Goal: Information Seeking & Learning: Learn about a topic

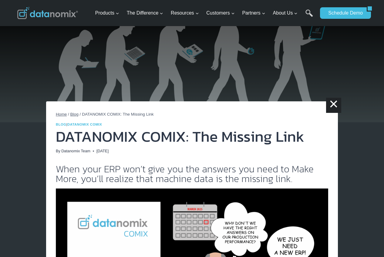
click at [74, 115] on span "Blog" at bounding box center [74, 114] width 8 height 5
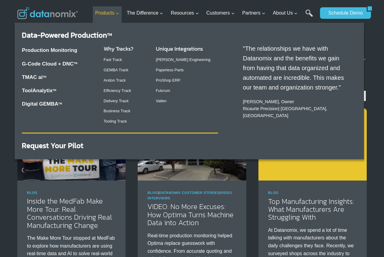
click at [111, 13] on span "Products Expand" at bounding box center [107, 13] width 24 height 8
click at [122, 79] on link "Andon Track" at bounding box center [115, 80] width 22 height 5
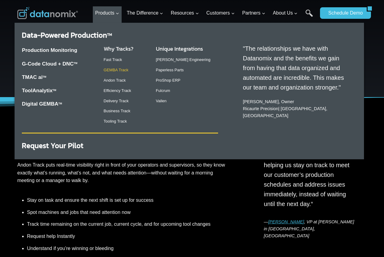
click at [117, 70] on link "GEMBA Track" at bounding box center [116, 70] width 25 height 5
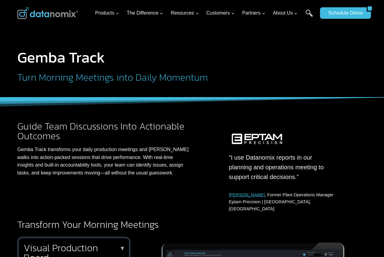
click at [169, 81] on h2 "Turn Morning Meetings into Daily Momentum" at bounding box center [158, 77] width 283 height 10
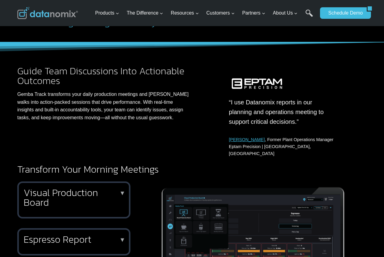
scroll to position [72, 0]
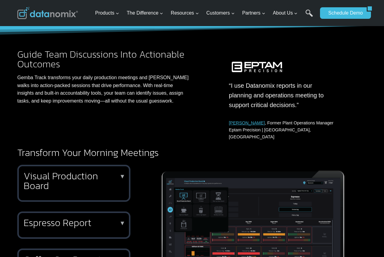
click at [153, 243] on img at bounding box center [253, 231] width 226 height 133
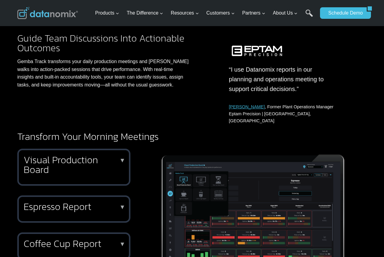
scroll to position [102, 0]
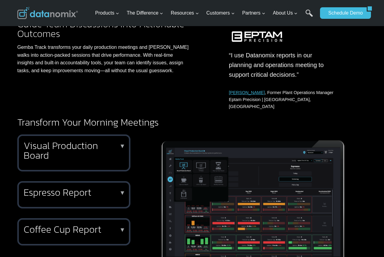
click at [124, 144] on p "▼" at bounding box center [122, 146] width 6 height 4
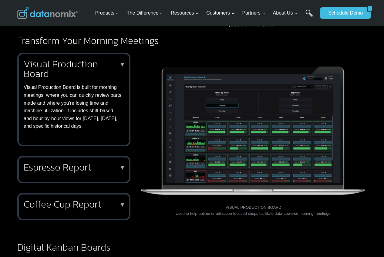
scroll to position [193, 0]
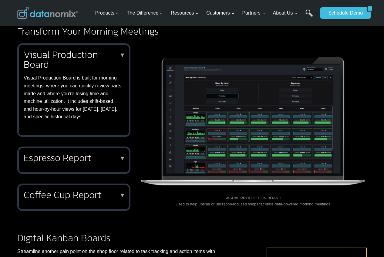
click at [122, 156] on p "▼" at bounding box center [122, 158] width 6 height 4
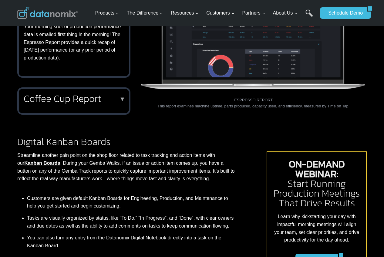
scroll to position [284, 0]
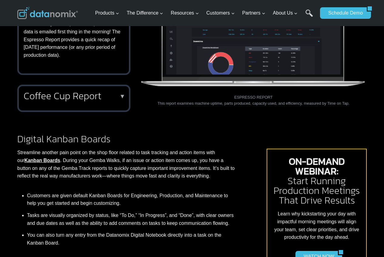
click at [119, 94] on div "Coffee Cup Report ▼ Shops that prioritize cycle times or want to improve parts …" at bounding box center [73, 98] width 113 height 27
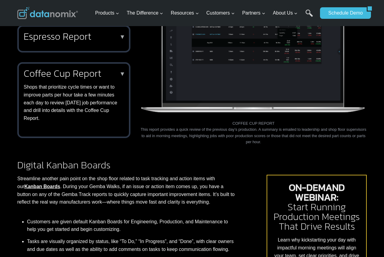
scroll to position [193, 0]
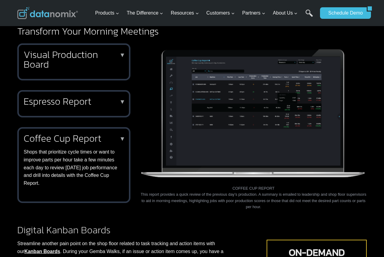
click at [123, 99] on p "▼" at bounding box center [122, 101] width 6 height 4
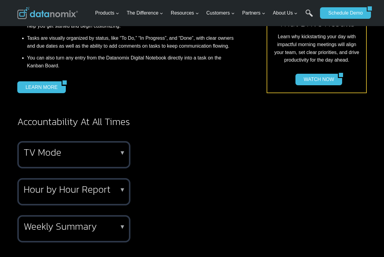
scroll to position [495, 0]
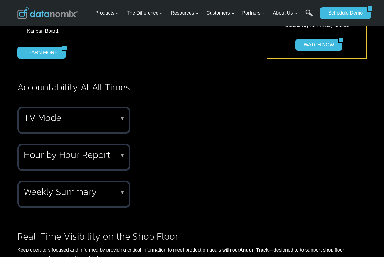
click at [120, 116] on p "▼" at bounding box center [122, 118] width 6 height 4
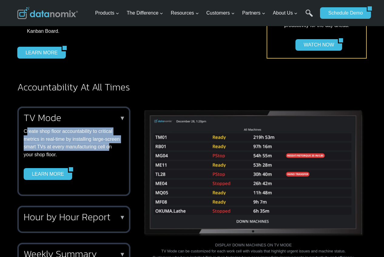
drag, startPoint x: 26, startPoint y: 127, endPoint x: 109, endPoint y: 138, distance: 84.0
click at [109, 138] on p "Create shop floor accountability to critical metrics in real-time by installing…" at bounding box center [73, 142] width 98 height 31
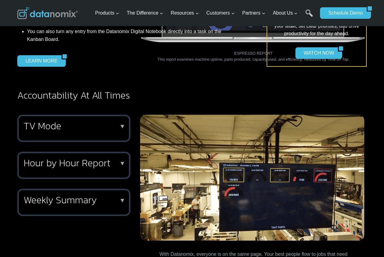
click at [88, 158] on h2 "Hour by Hour Report" at bounding box center [73, 163] width 98 height 10
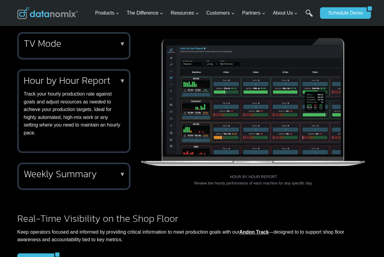
scroll to position [586, 0]
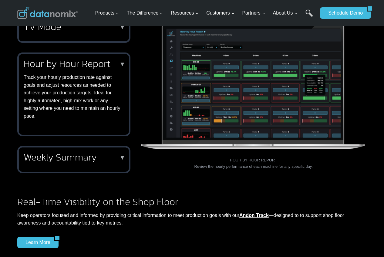
click at [96, 156] on div "Weekly Summary ▼ View a high level summary of this week’s machines and jobs wit…" at bounding box center [73, 159] width 113 height 27
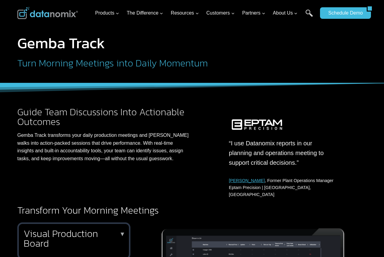
scroll to position [0, 0]
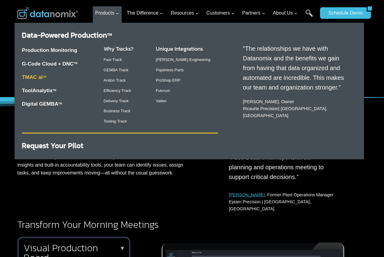
click at [37, 77] on link "TMAC ai TM" at bounding box center [34, 77] width 24 height 6
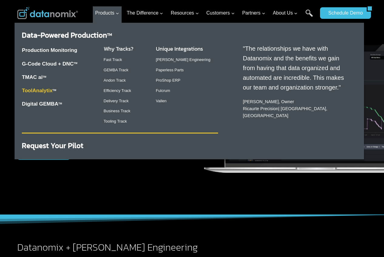
click at [39, 91] on link "ToolAnalytix" at bounding box center [37, 91] width 31 height 6
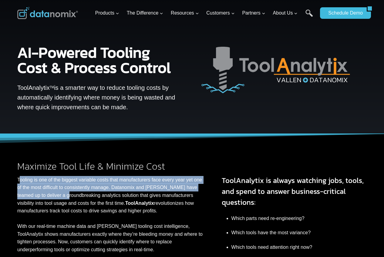
drag, startPoint x: 19, startPoint y: 178, endPoint x: 58, endPoint y: 195, distance: 42.3
click at [58, 195] on p "Tooling is one of the biggest variable costs that manufacturers face every year…" at bounding box center [110, 215] width 187 height 78
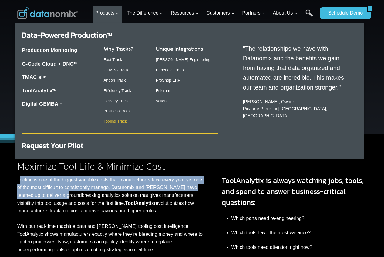
click at [117, 122] on link "Tooling Track" at bounding box center [115, 121] width 23 height 5
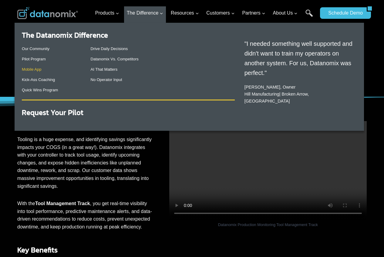
click at [34, 69] on link "Mobile App" at bounding box center [31, 69] width 19 height 5
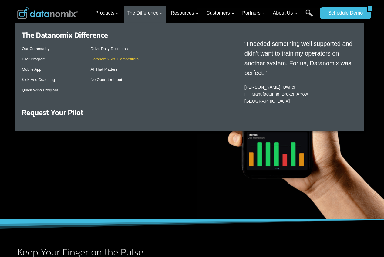
click at [107, 57] on link "Datanomix Vs. Competitors" at bounding box center [115, 59] width 48 height 5
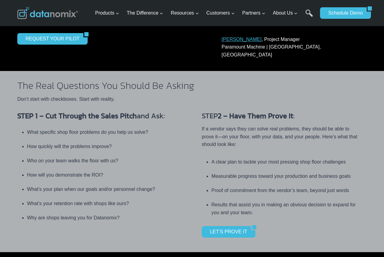
scroll to position [203, 0]
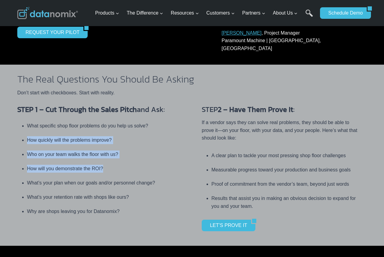
drag, startPoint x: 26, startPoint y: 132, endPoint x: 112, endPoint y: 162, distance: 90.9
click at [112, 162] on ul "What specific shop floor problems do you help us solve? How quickly will the pr…" at bounding box center [97, 168] width 160 height 100
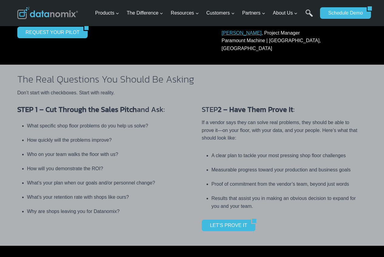
click at [148, 190] on li "What’s your retention rate with shops like ours?" at bounding box center [102, 197] width 150 height 14
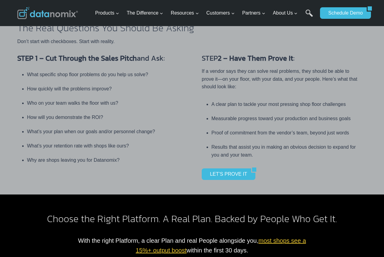
scroll to position [263, 0]
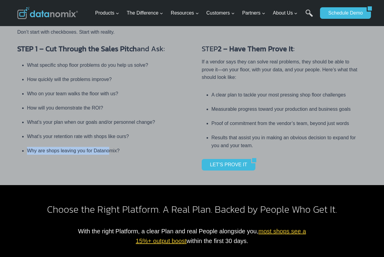
drag, startPoint x: 25, startPoint y: 141, endPoint x: 110, endPoint y: 142, distance: 85.2
click at [110, 142] on ul "What specific shop floor problems do you help us solve? How quickly will the pr…" at bounding box center [97, 108] width 160 height 100
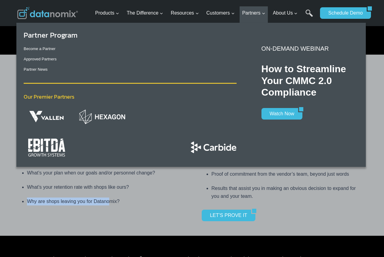
scroll to position [203, 0]
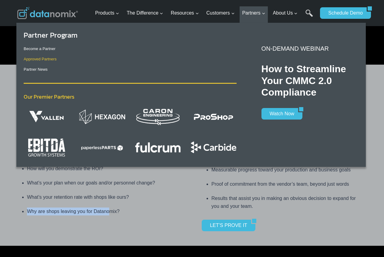
click at [51, 60] on link "Approved Partners" at bounding box center [40, 59] width 33 height 5
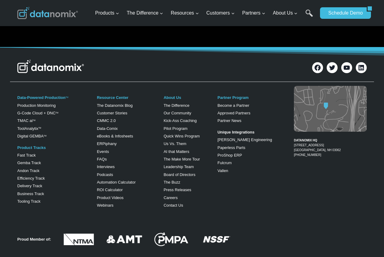
scroll to position [742, 0]
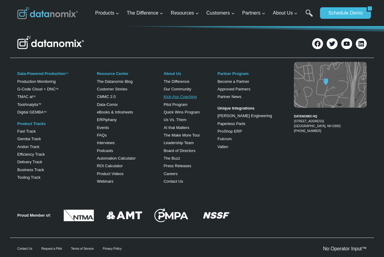
click at [177, 97] on link "Kick-Ass Coaching" at bounding box center [179, 96] width 33 height 5
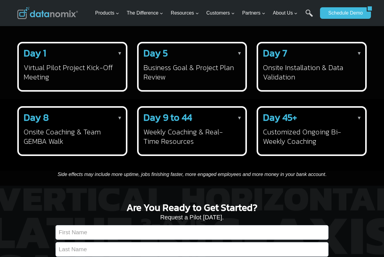
scroll to position [827, 0]
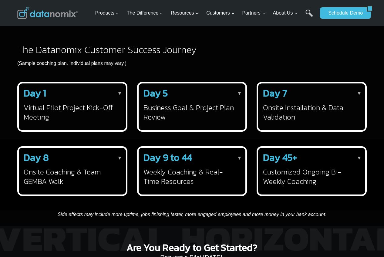
click at [121, 97] on p "▼" at bounding box center [119, 93] width 5 height 8
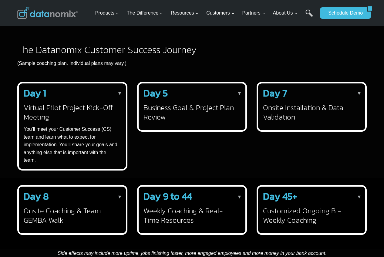
click at [121, 97] on p "▼" at bounding box center [119, 93] width 5 height 8
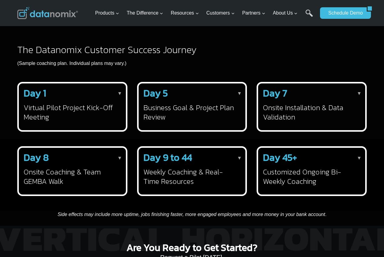
click at [238, 97] on p "▼" at bounding box center [239, 93] width 5 height 8
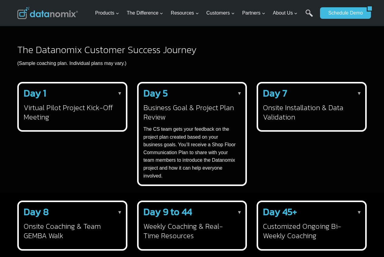
click at [238, 97] on p "▼" at bounding box center [239, 93] width 5 height 8
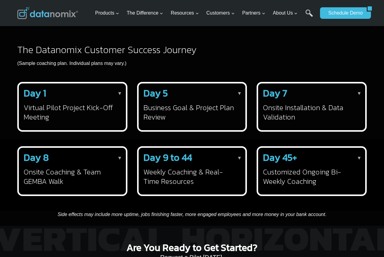
click at [356, 98] on h2 "Day 7" at bounding box center [310, 93] width 95 height 10
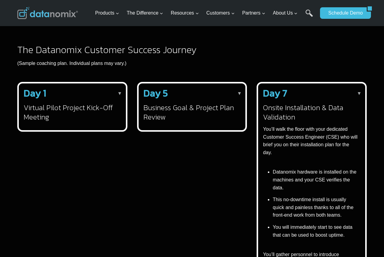
click at [356, 98] on h2 "Day 7" at bounding box center [310, 93] width 95 height 10
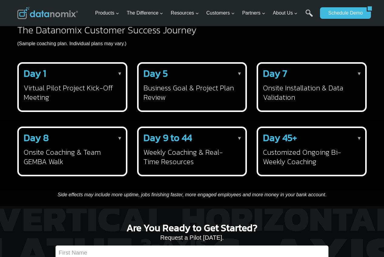
scroll to position [858, 0]
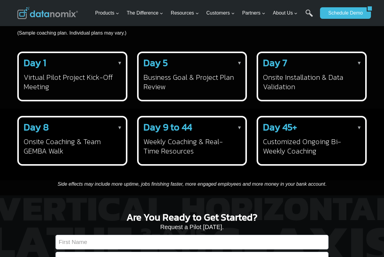
click at [118, 132] on p "▼" at bounding box center [119, 128] width 5 height 8
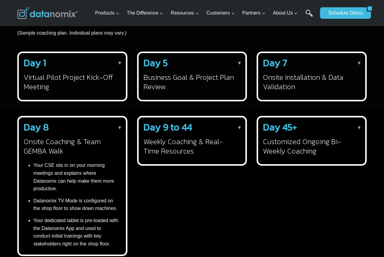
click at [238, 132] on p "▼" at bounding box center [239, 128] width 5 height 8
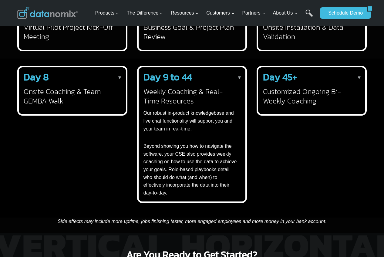
scroll to position [918, 0]
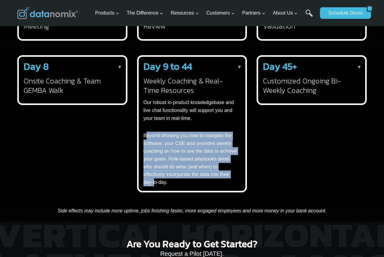
drag, startPoint x: 145, startPoint y: 145, endPoint x: 155, endPoint y: 189, distance: 46.0
click at [155, 186] on p "Beyond showing you how to navigate the software, your CSE also provides weekly …" at bounding box center [190, 159] width 95 height 54
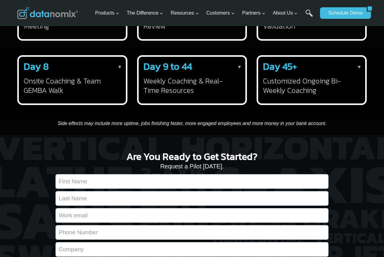
click at [359, 69] on div "Day 45+ Customized Ongoing Bi-Weekly Coaching ▼ The Datanomix CS team meets wit…" at bounding box center [311, 80] width 110 height 50
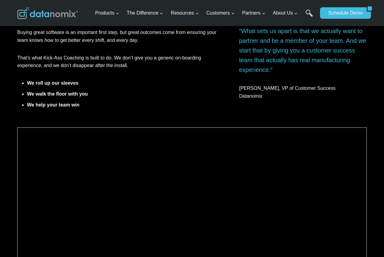
scroll to position [197, 0]
